Goal: Information Seeking & Learning: Learn about a topic

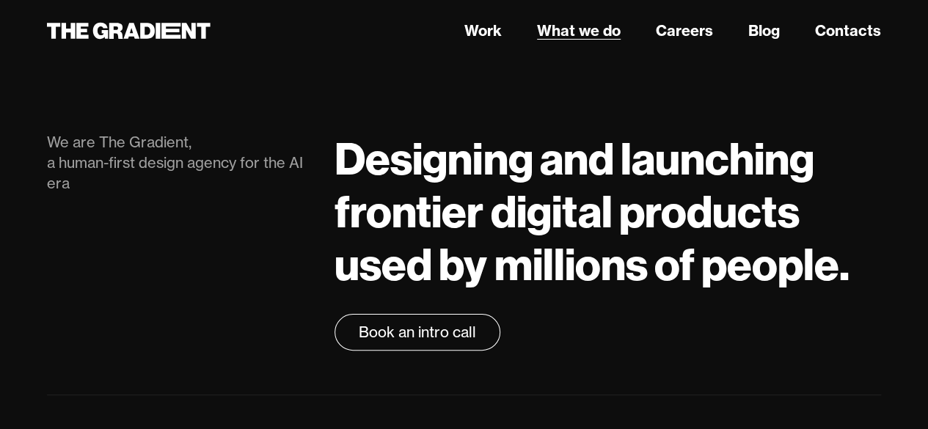
click at [568, 37] on link "What we do" at bounding box center [579, 31] width 84 height 22
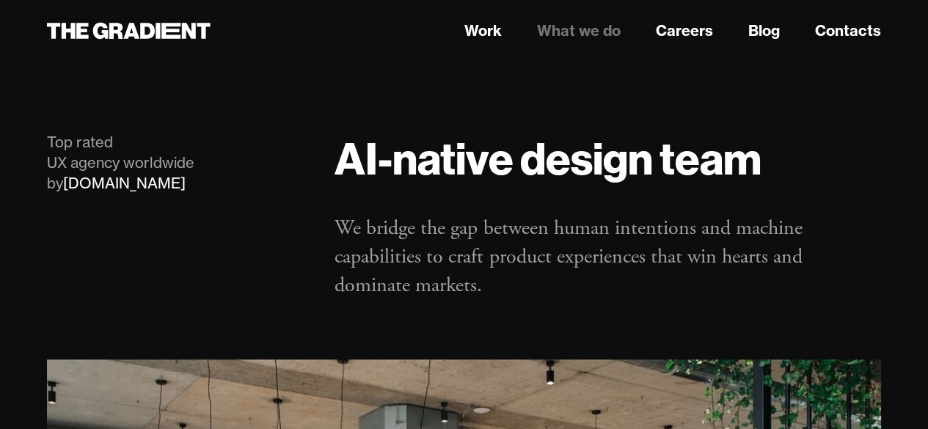
scroll to position [92, 0]
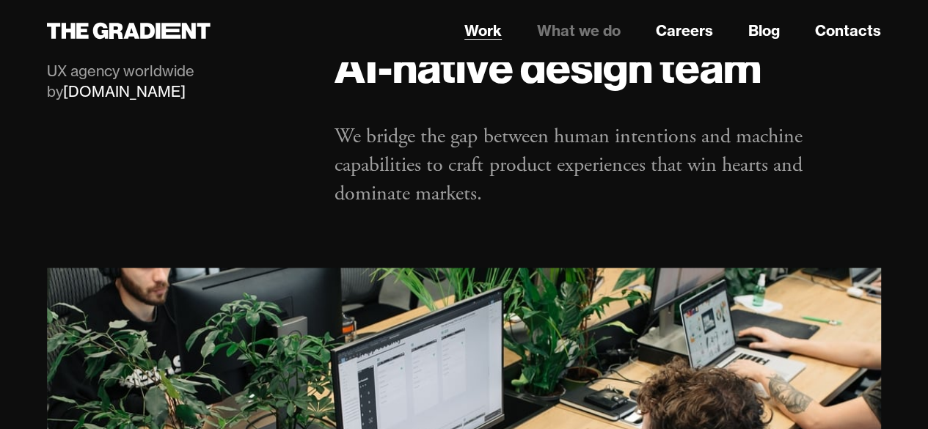
click at [487, 25] on link "Work" at bounding box center [482, 31] width 37 height 22
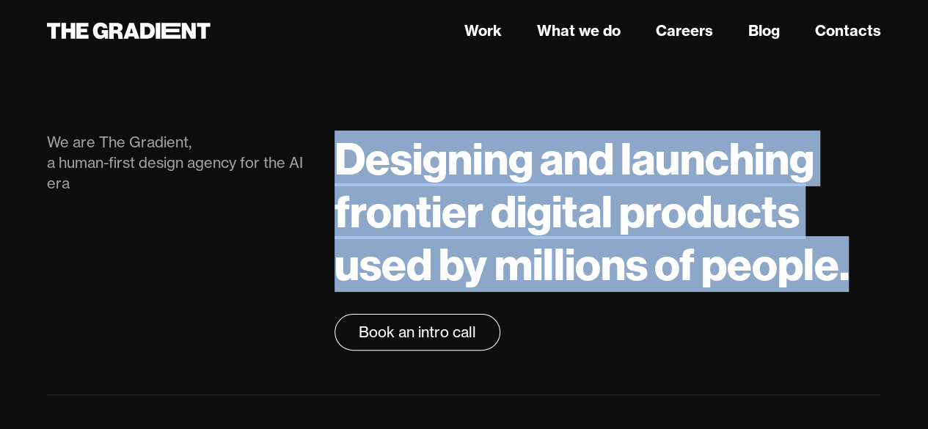
drag, startPoint x: 322, startPoint y: 162, endPoint x: 873, endPoint y: 260, distance: 559.6
click at [873, 260] on div "Designing and launching frontier digital products used by millions of people. B…" at bounding box center [608, 241] width 576 height 219
copy h1 "Designing and launching frontier digital products used by millions of people."
